Goal: Book appointment/travel/reservation

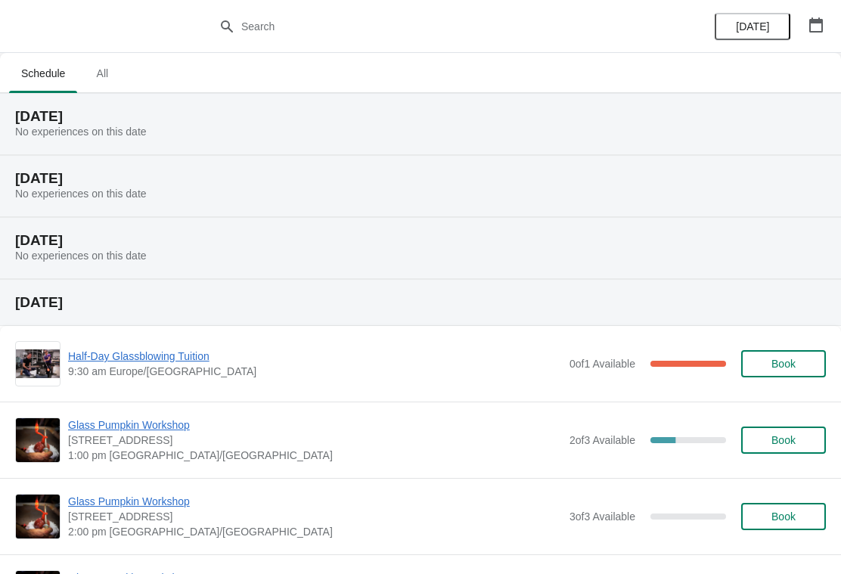
click at [104, 78] on span "All" at bounding box center [102, 73] width 38 height 27
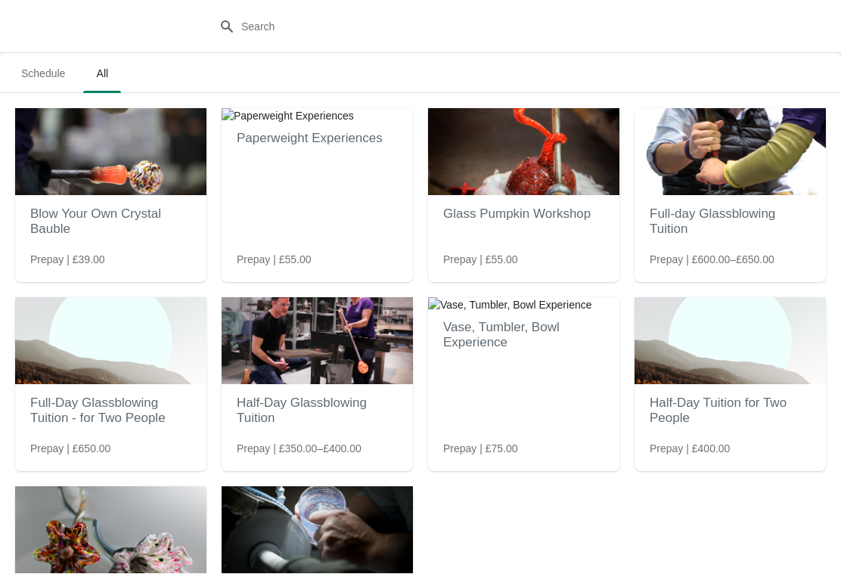
click at [170, 188] on img at bounding box center [110, 151] width 191 height 87
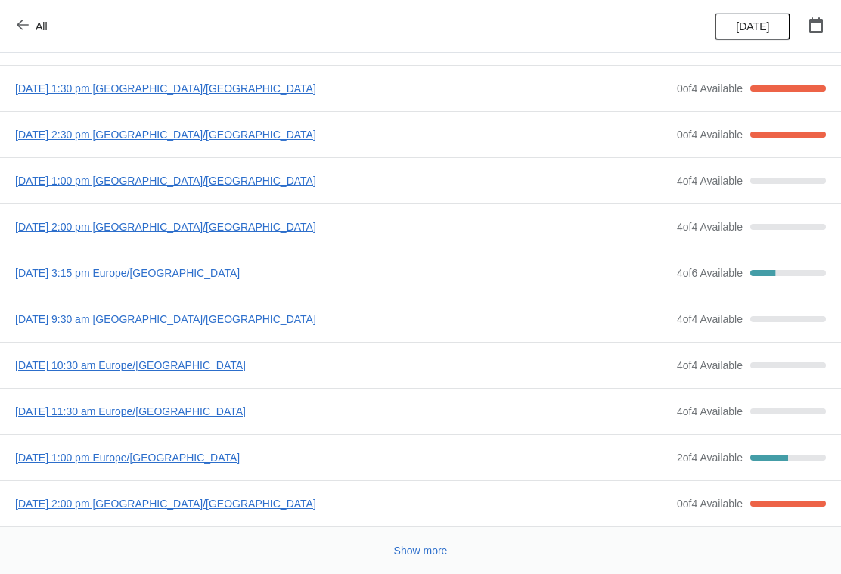
scroll to position [64, 0]
click at [423, 541] on button "Show more" at bounding box center [421, 550] width 66 height 27
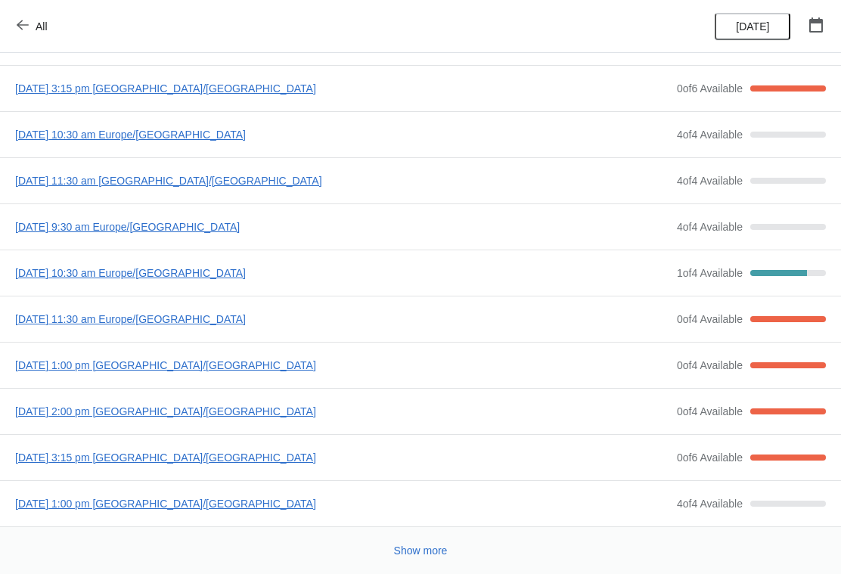
scroll to position [525, 0]
click at [94, 503] on span "[DATE] 1:00 pm [GEOGRAPHIC_DATA]/[GEOGRAPHIC_DATA]" at bounding box center [342, 503] width 654 height 15
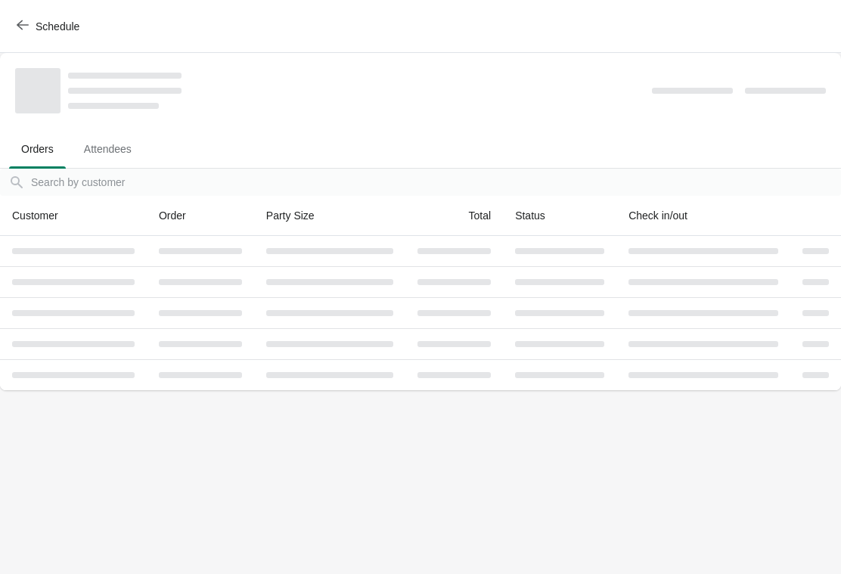
scroll to position [0, 0]
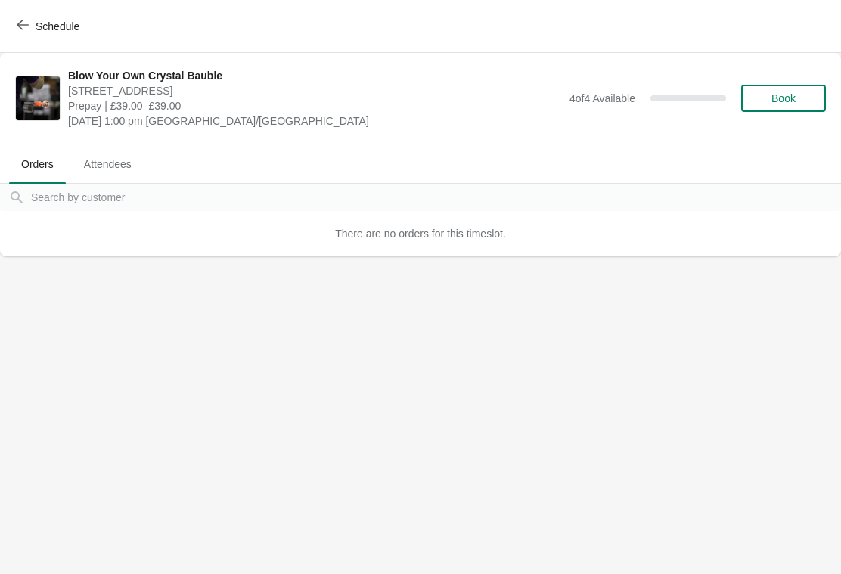
click at [796, 95] on span "Book" at bounding box center [783, 98] width 24 height 12
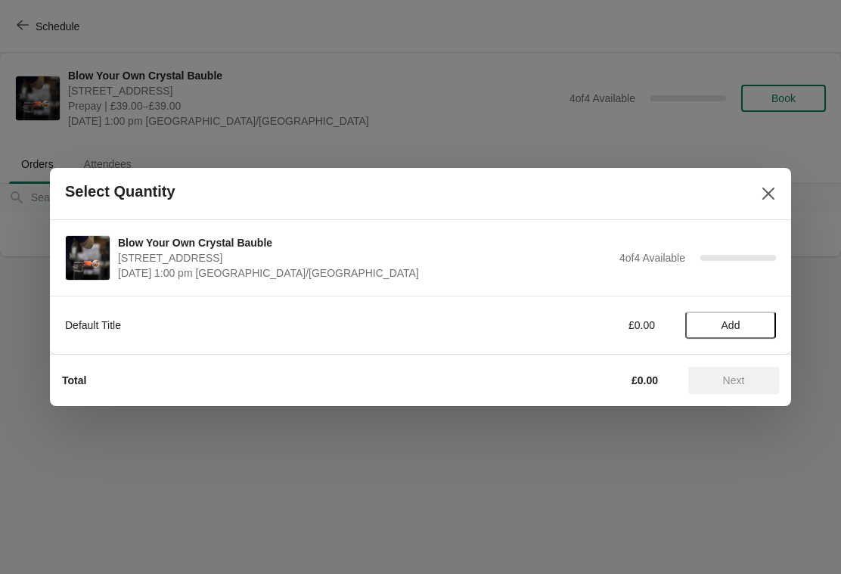
click at [737, 317] on button "Add" at bounding box center [730, 325] width 91 height 27
click at [764, 320] on icon at bounding box center [757, 326] width 16 height 16
click at [762, 318] on icon at bounding box center [757, 326] width 16 height 16
click at [747, 380] on span "Next" at bounding box center [733, 380] width 67 height 12
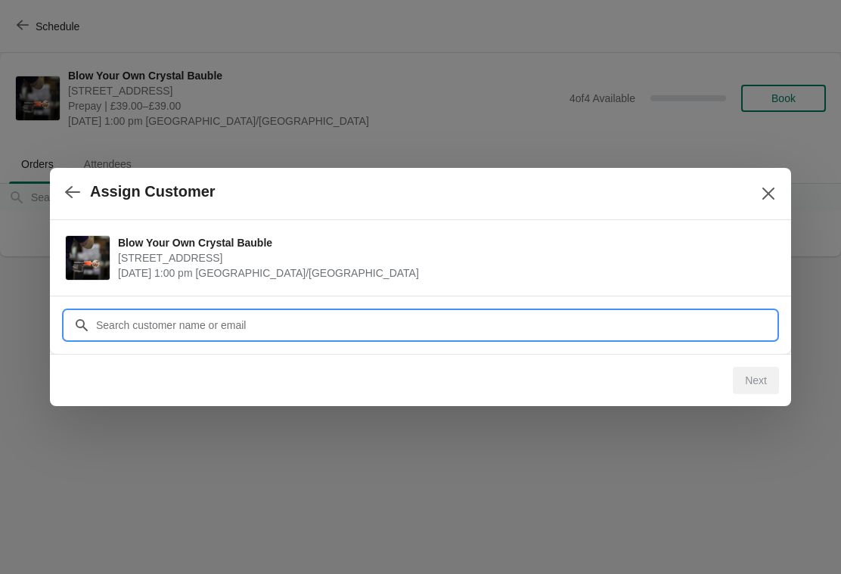
click at [110, 321] on input "Customer" at bounding box center [435, 325] width 681 height 27
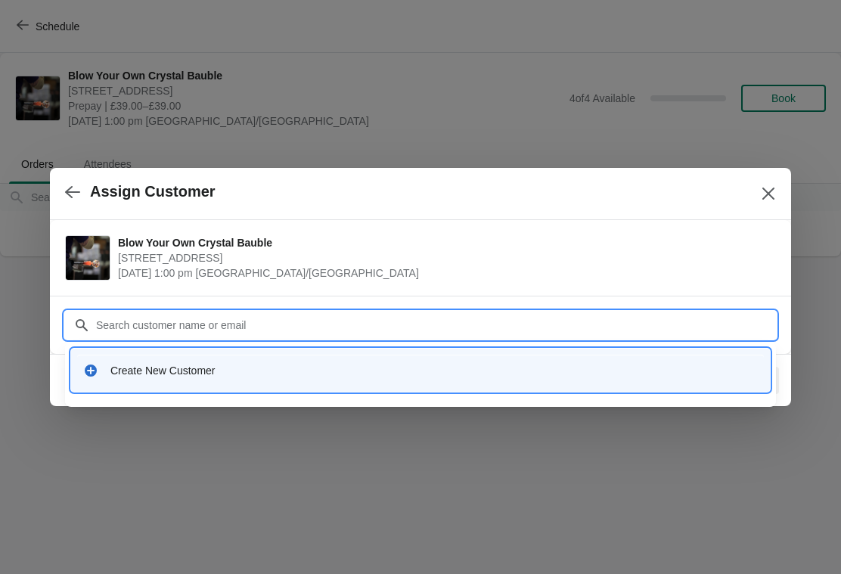
click at [121, 368] on div "Create New Customer" at bounding box center [433, 370] width 647 height 15
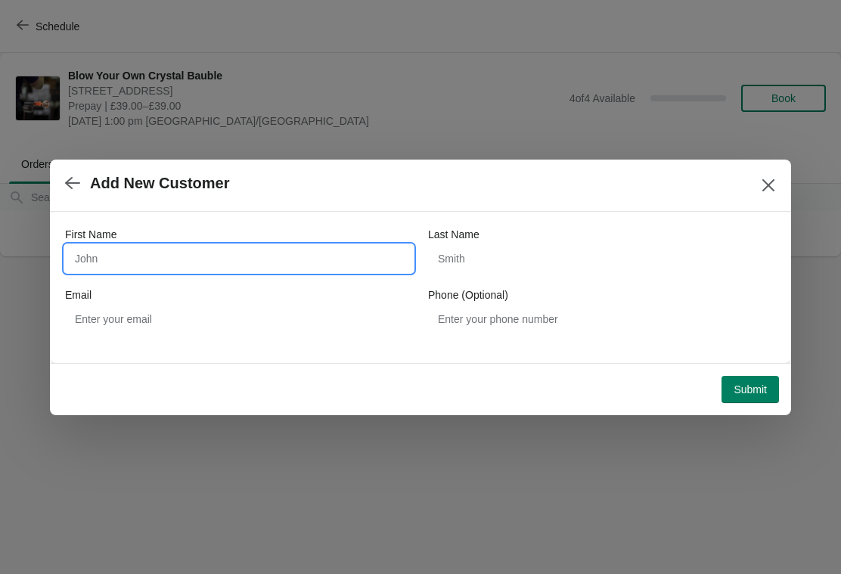
click at [98, 265] on input "First Name" at bounding box center [239, 258] width 348 height 27
type input "[PERSON_NAME]"
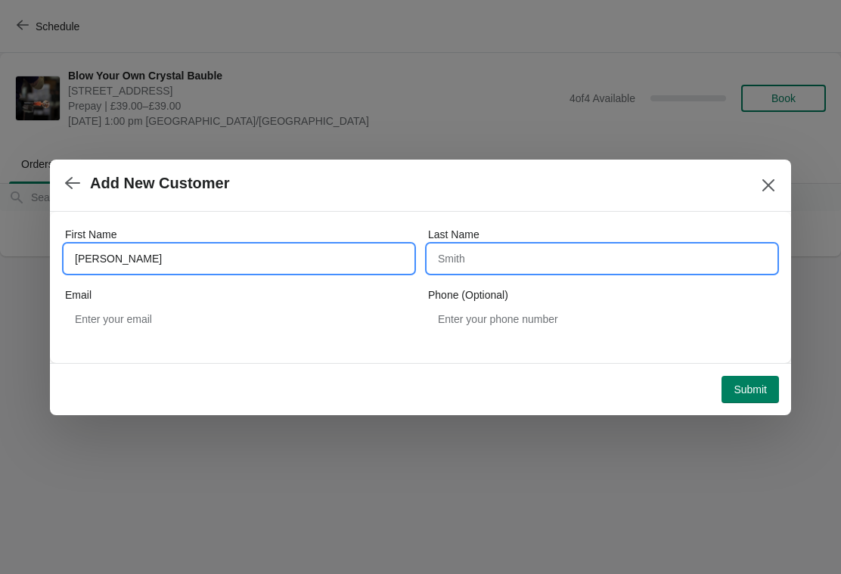
click at [476, 262] on input "Last Name" at bounding box center [602, 258] width 348 height 27
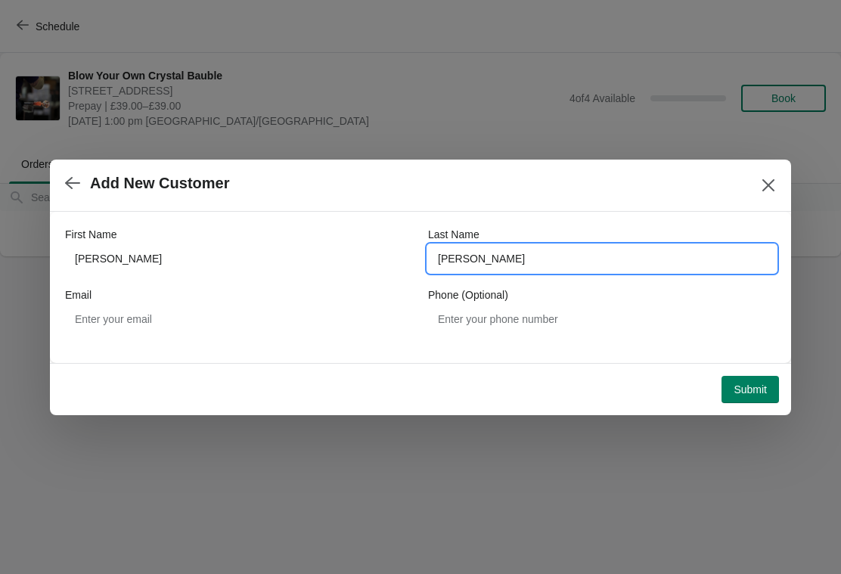
type input "[PERSON_NAME]"
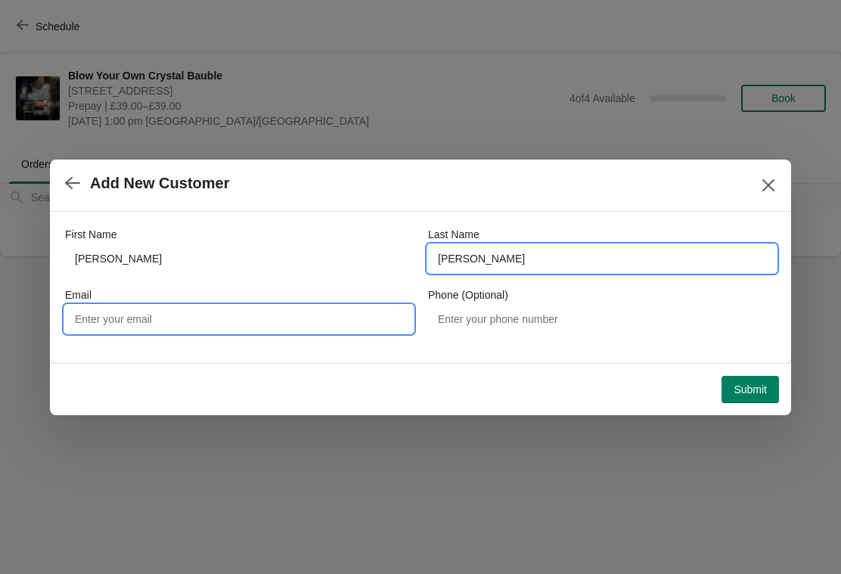
click at [119, 324] on input "Email" at bounding box center [239, 319] width 348 height 27
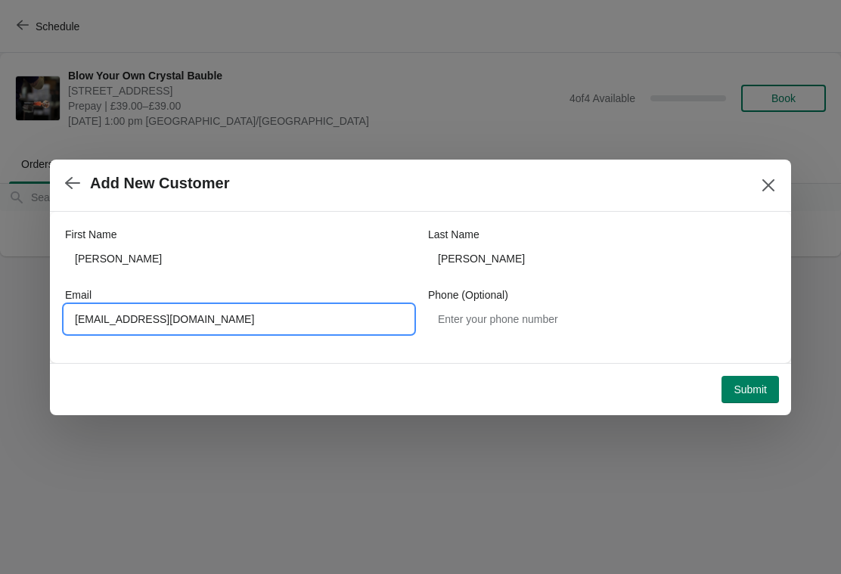
type input "[EMAIL_ADDRESS][DOMAIN_NAME]"
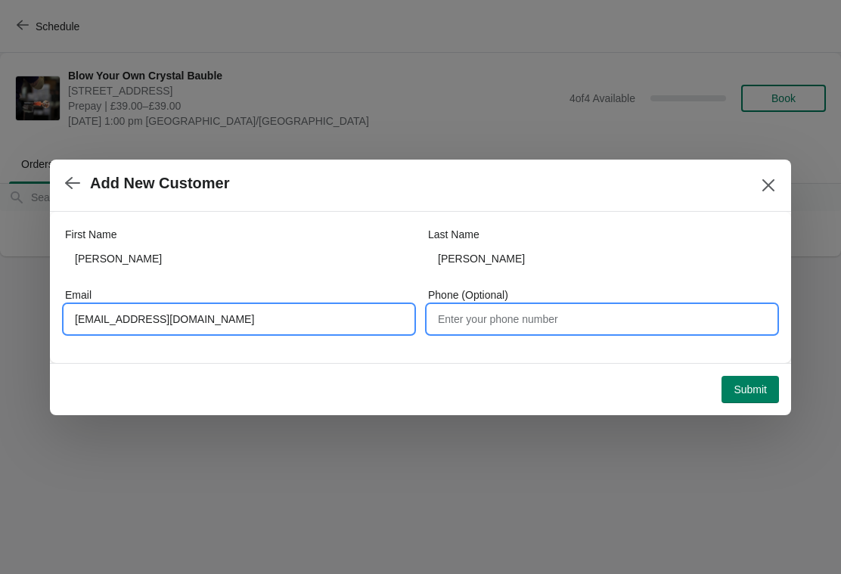
click at [475, 328] on input "Phone (Optional)" at bounding box center [602, 319] width 348 height 27
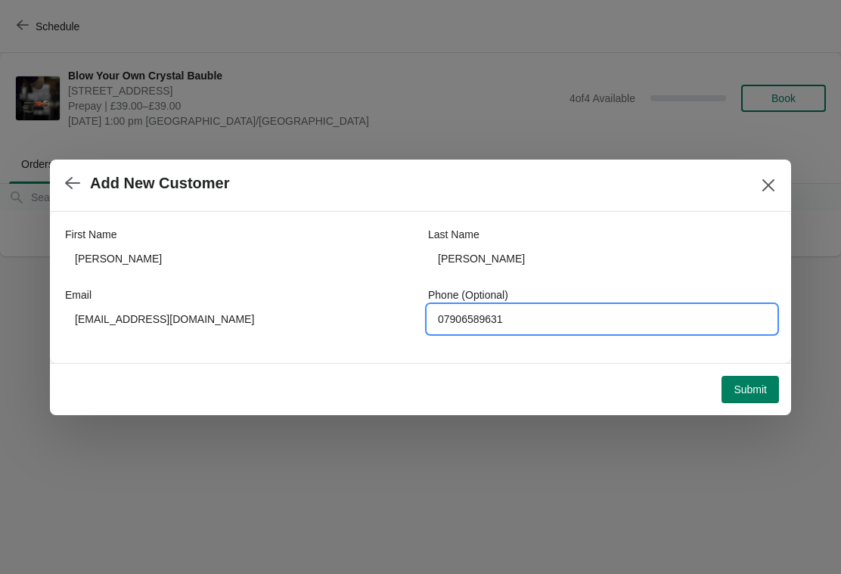
type input "07906589631"
click at [758, 396] on button "Submit" at bounding box center [749, 389] width 57 height 27
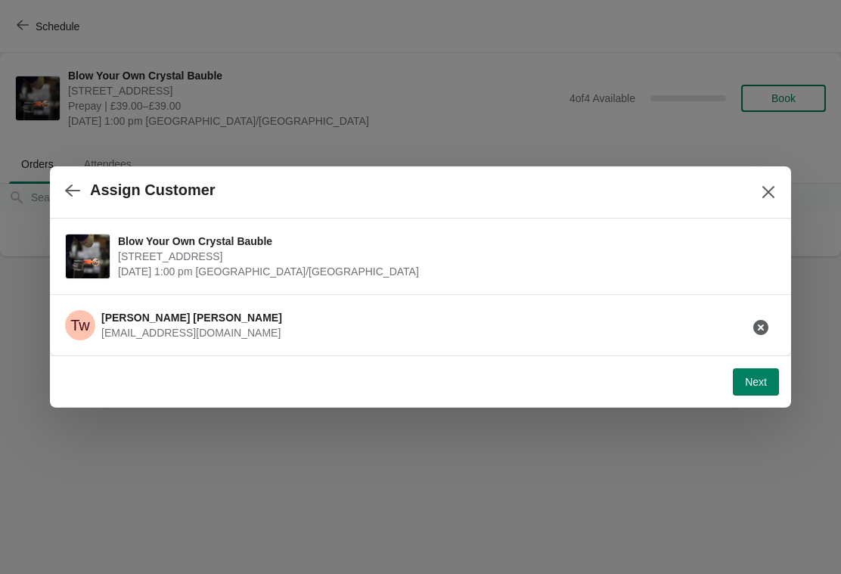
click at [749, 386] on span "Next" at bounding box center [756, 382] width 22 height 12
select select "Yes, I will collect"
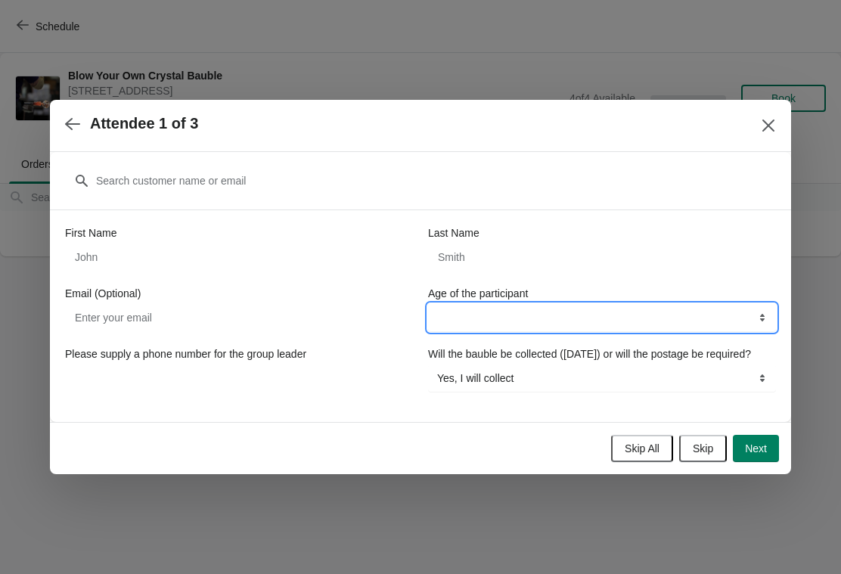
click at [498, 312] on select "8-12 years 13-17 years 18 years and over" at bounding box center [602, 317] width 348 height 27
select select "8-12 years"
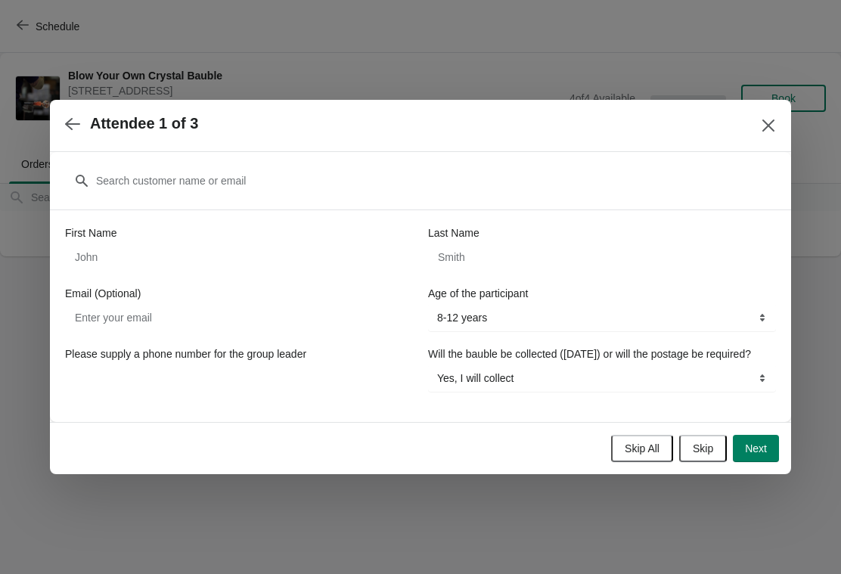
click at [765, 454] on span "Next" at bounding box center [756, 448] width 22 height 12
click at [77, 116] on icon "button" at bounding box center [72, 123] width 15 height 15
select select "8-12 years"
click at [96, 244] on input "First Name" at bounding box center [239, 257] width 348 height 27
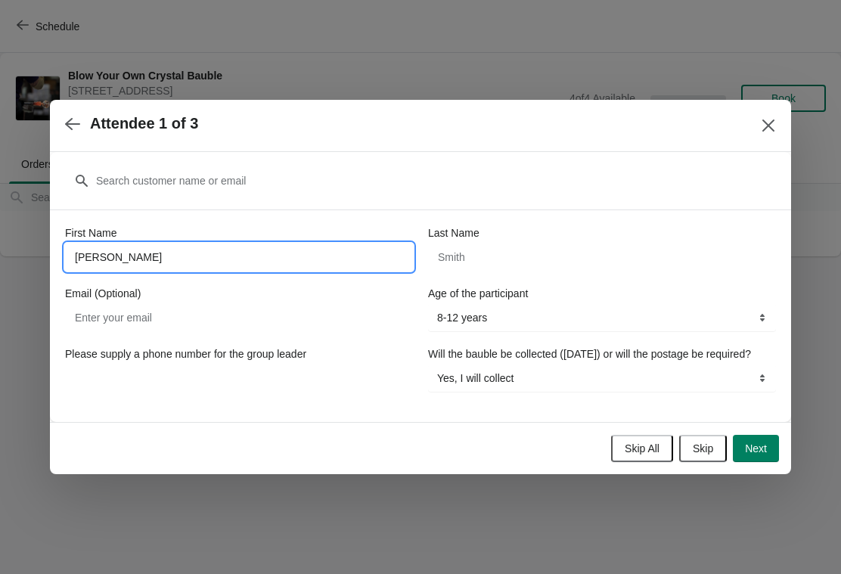
type input "[PERSON_NAME]"
click at [756, 454] on span "Next" at bounding box center [756, 448] width 22 height 12
select select
click at [104, 246] on input "First Name" at bounding box center [239, 257] width 348 height 27
type input "[PERSON_NAME]"
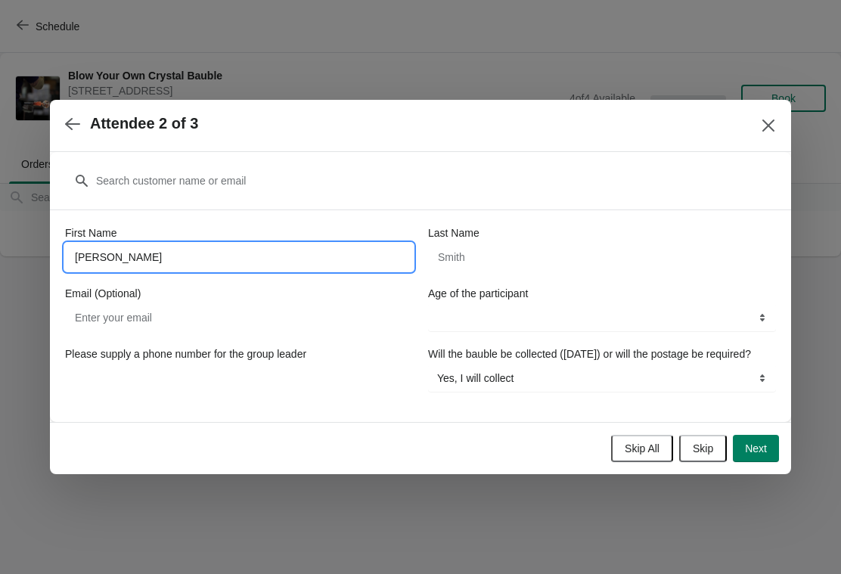
click at [767, 454] on button "Next" at bounding box center [756, 448] width 46 height 27
click at [102, 256] on input "First Name" at bounding box center [239, 257] width 348 height 27
type input "[PERSON_NAME]"
click at [722, 454] on span "Review Order" at bounding box center [734, 448] width 65 height 12
